Goal: Information Seeking & Learning: Find specific fact

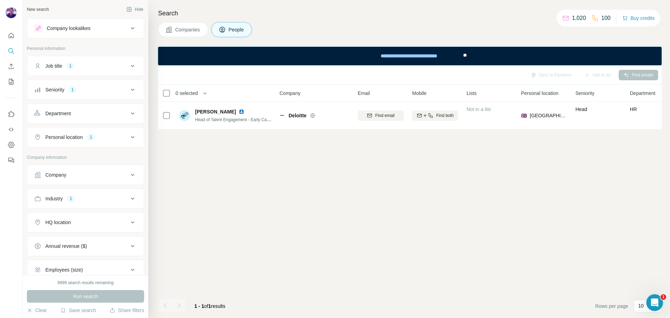
click at [91, 89] on div "Seniority 1" at bounding box center [81, 89] width 94 height 7
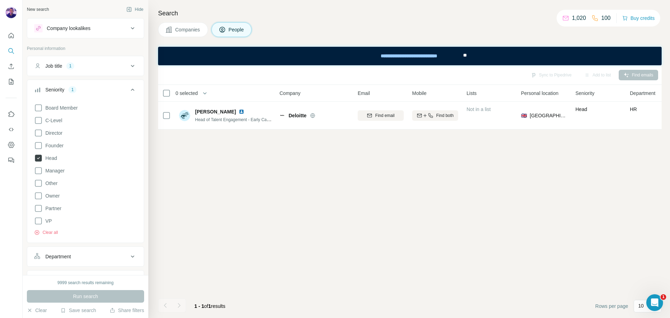
click at [38, 159] on icon at bounding box center [38, 158] width 3 height 2
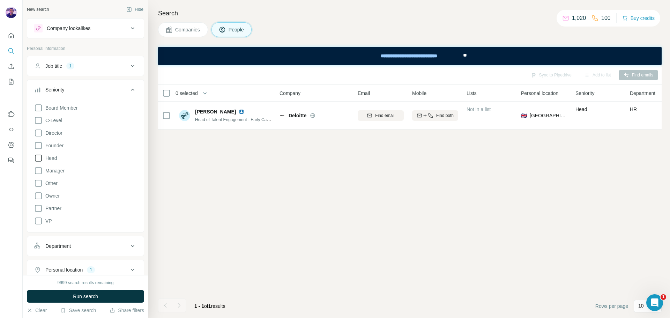
click at [85, 66] on div "Job title 1" at bounding box center [81, 65] width 94 height 7
click at [66, 99] on icon "button" at bounding box center [64, 98] width 3 height 3
click at [67, 86] on input "text" at bounding box center [78, 83] width 89 height 13
type input "**"
click at [127, 80] on button "button" at bounding box center [131, 83] width 11 height 13
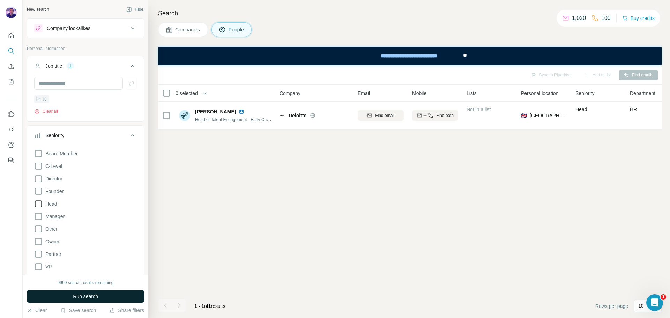
click at [119, 299] on button "Run search" at bounding box center [85, 296] width 117 height 13
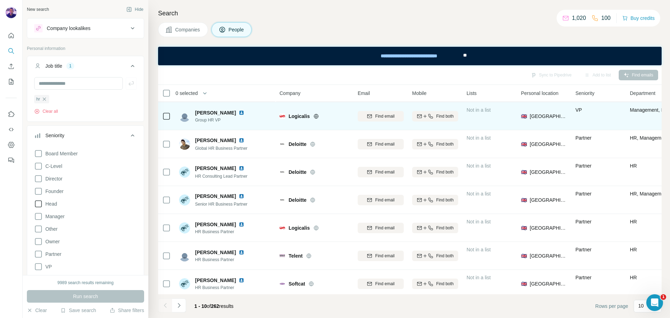
scroll to position [90, 0]
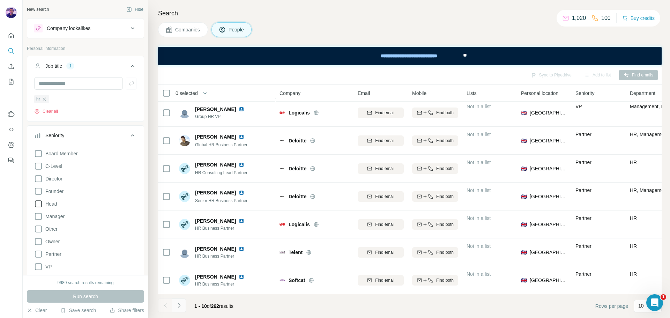
click at [180, 306] on icon "Navigate to next page" at bounding box center [178, 305] width 7 height 7
click at [176, 307] on icon "Navigate to next page" at bounding box center [178, 305] width 7 height 7
click at [180, 304] on icon "Navigate to next page" at bounding box center [178, 305] width 7 height 7
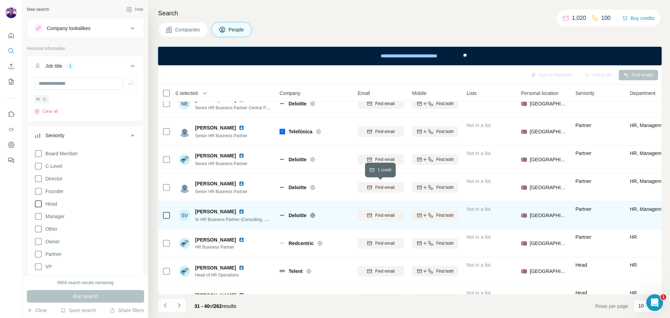
scroll to position [0, 0]
